Goal: Check status: Check status

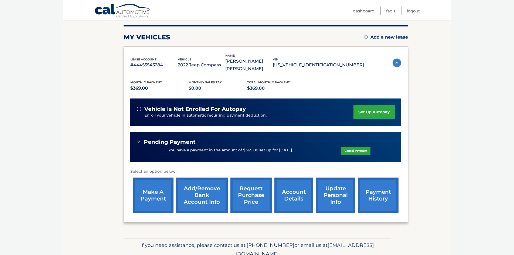
scroll to position [81, 0]
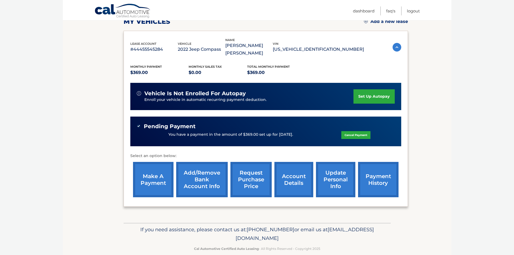
click at [378, 162] on link "payment history" at bounding box center [378, 179] width 40 height 35
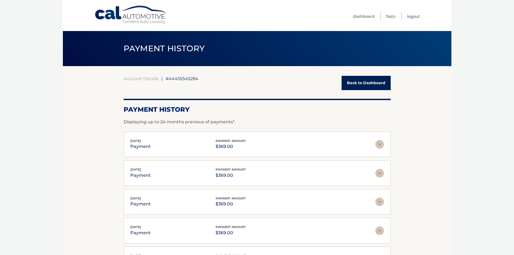
click at [410, 16] on link "Logout" at bounding box center [413, 16] width 13 height 9
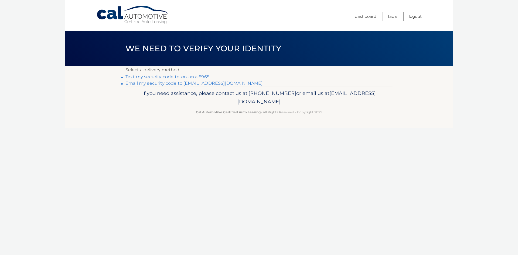
click at [184, 77] on link "Text my security code to xxx-xxx-6965" at bounding box center [167, 76] width 84 height 5
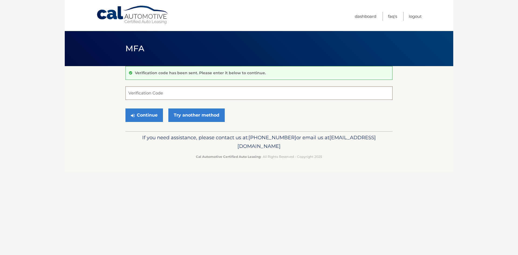
click at [171, 95] on input "Verification Code" at bounding box center [258, 92] width 267 height 13
click at [155, 95] on input "Verification Code" at bounding box center [258, 92] width 267 height 13
type input "315843"
click at [146, 115] on button "Continue" at bounding box center [143, 114] width 37 height 13
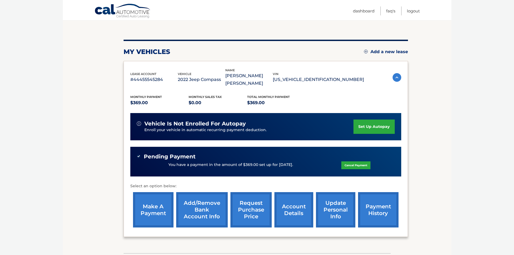
scroll to position [54, 0]
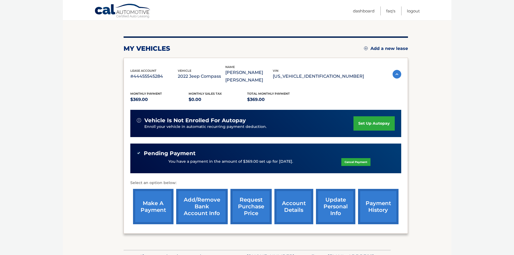
click at [380, 197] on link "payment history" at bounding box center [378, 206] width 40 height 35
